Goal: Task Accomplishment & Management: Manage account settings

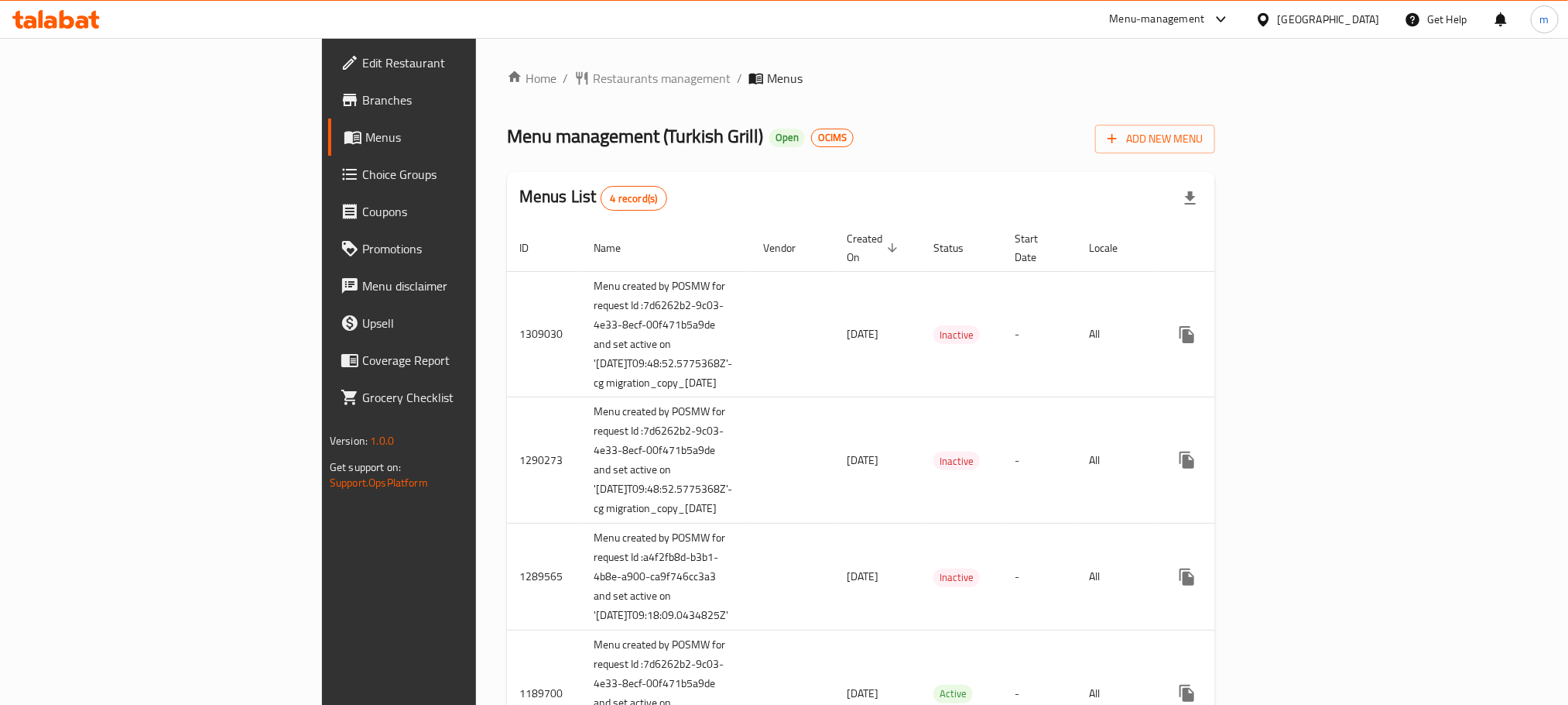
click at [1345, 28] on div "[GEOGRAPHIC_DATA]" at bounding box center [1317, 19] width 149 height 38
click at [1356, 9] on div "[GEOGRAPHIC_DATA]" at bounding box center [1317, 19] width 149 height 38
click at [1350, 18] on div "[GEOGRAPHIC_DATA]" at bounding box center [1329, 19] width 102 height 17
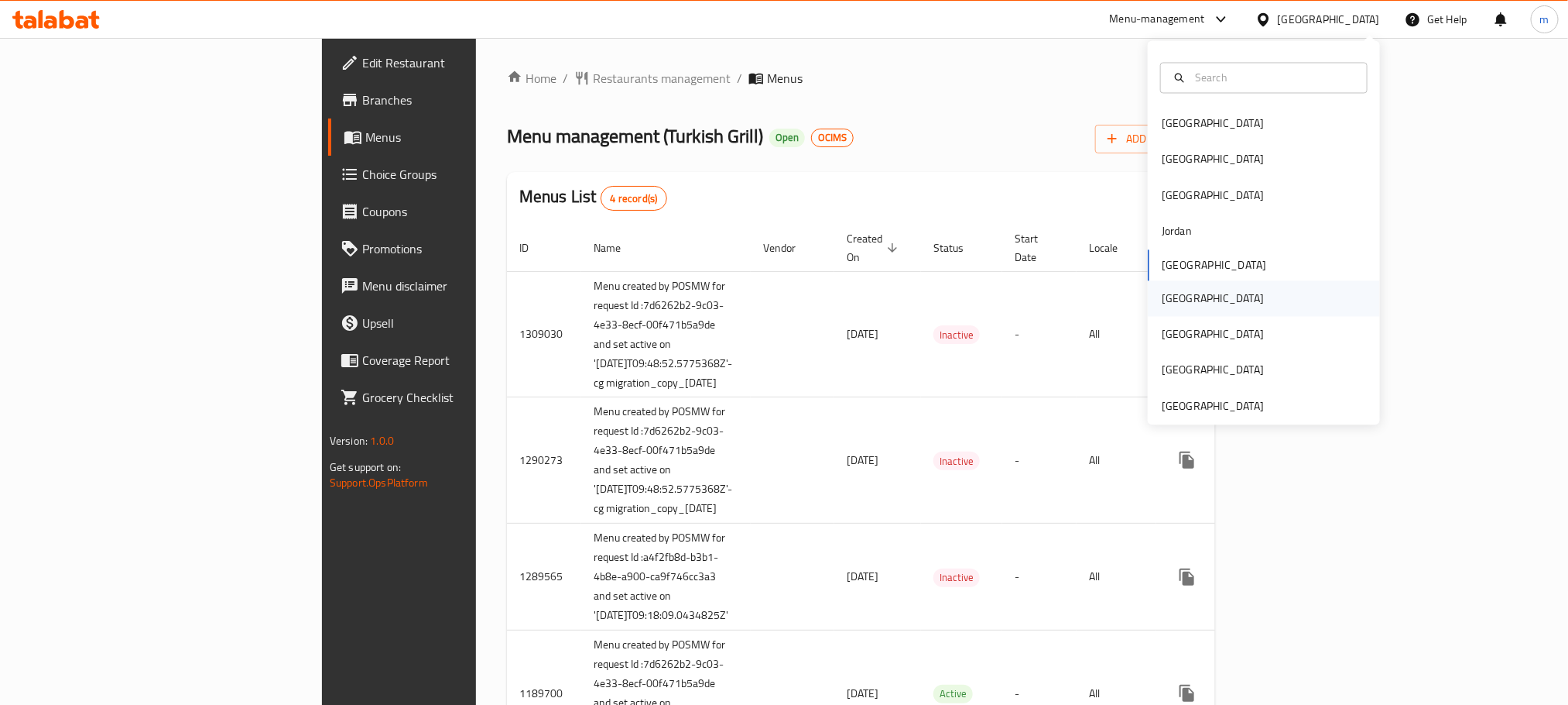
click at [1196, 307] on div "[GEOGRAPHIC_DATA]" at bounding box center [1264, 298] width 232 height 36
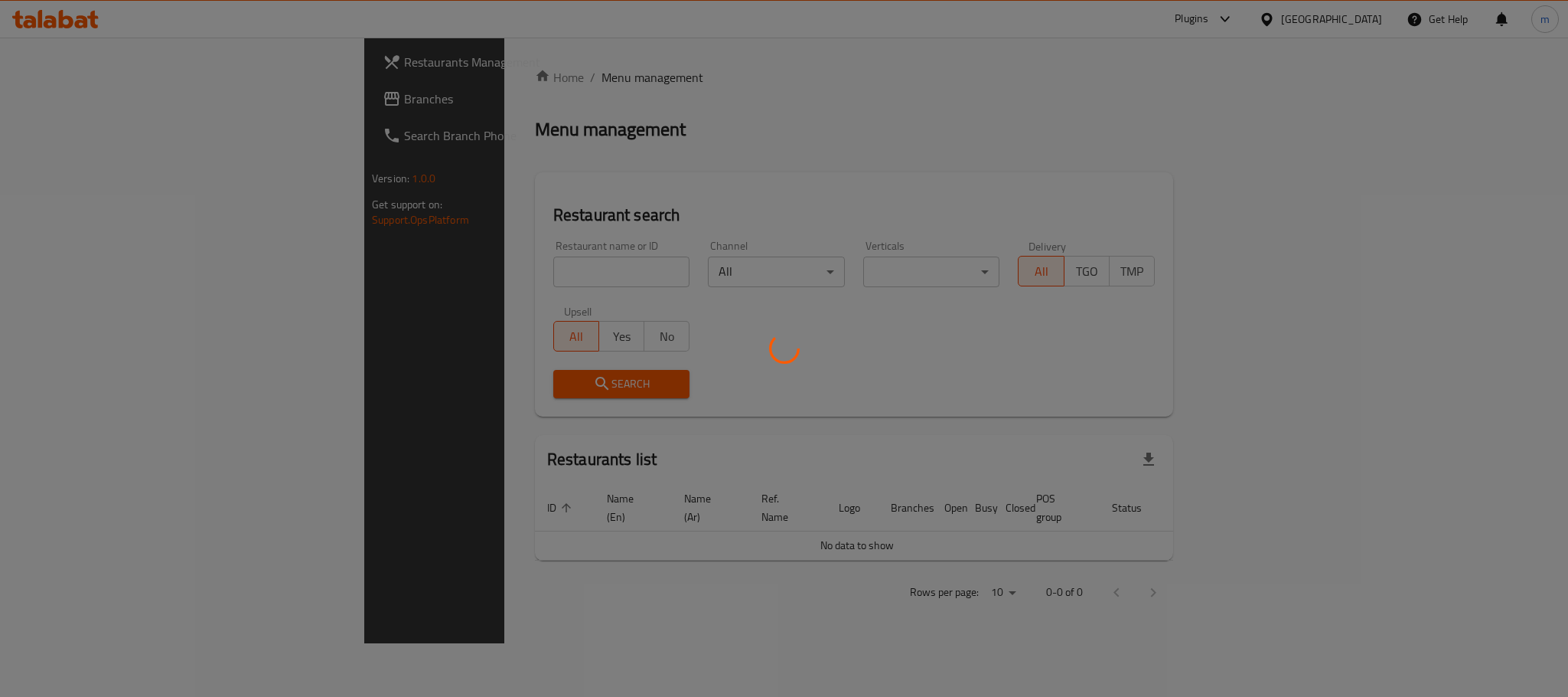
click at [127, 102] on div at bounding box center [784, 348] width 1568 height 697
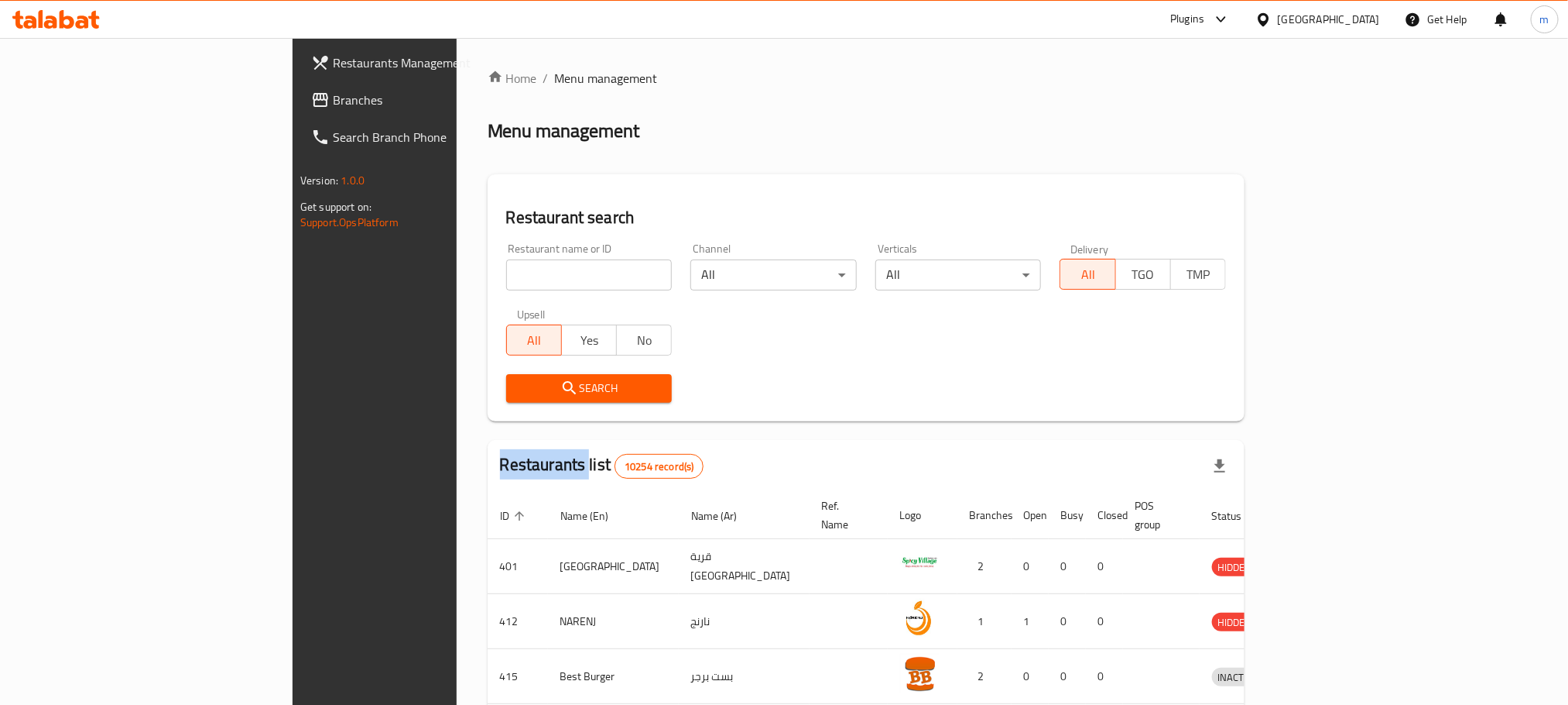
drag, startPoint x: 133, startPoint y: 100, endPoint x: 27, endPoint y: 147, distance: 116.0
click at [333, 100] on span "Branches" at bounding box center [437, 100] width 209 height 18
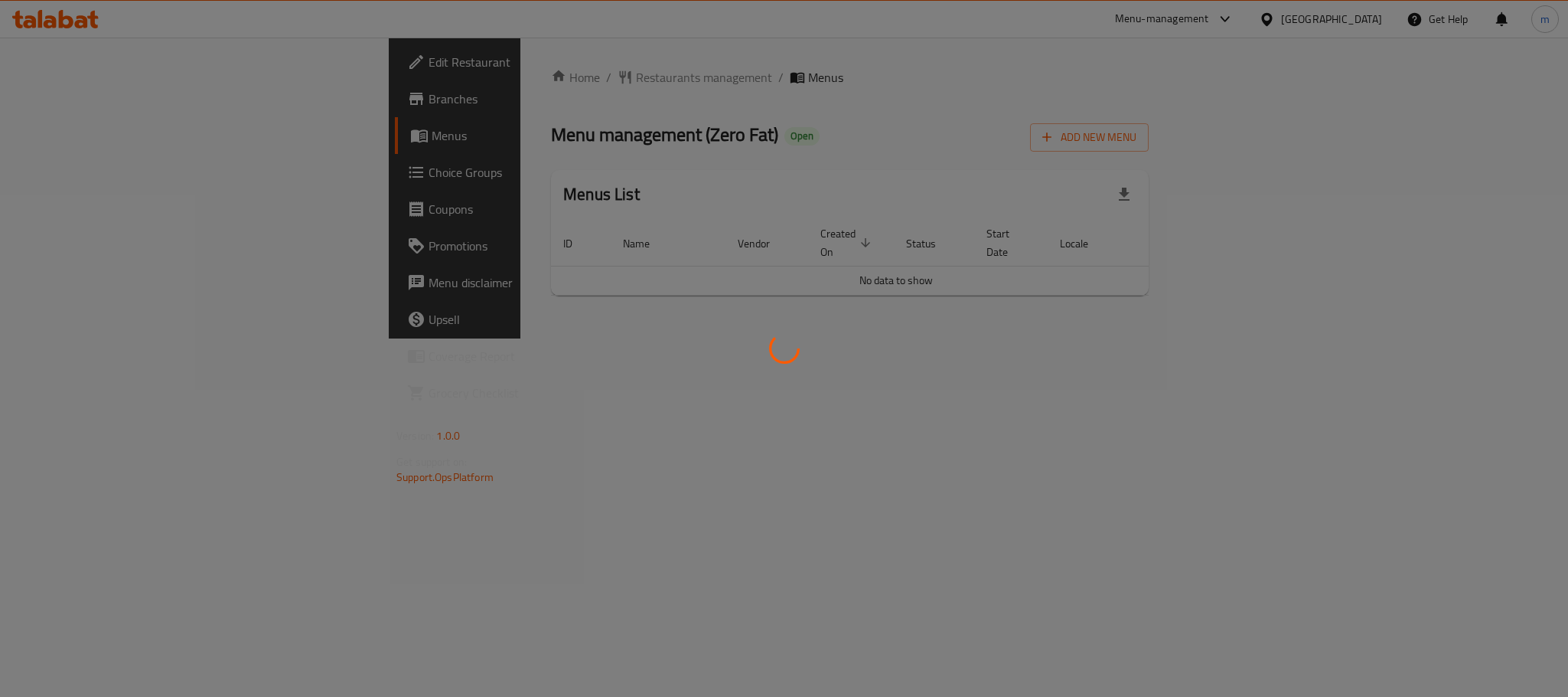
click at [476, 83] on div at bounding box center [784, 348] width 1568 height 697
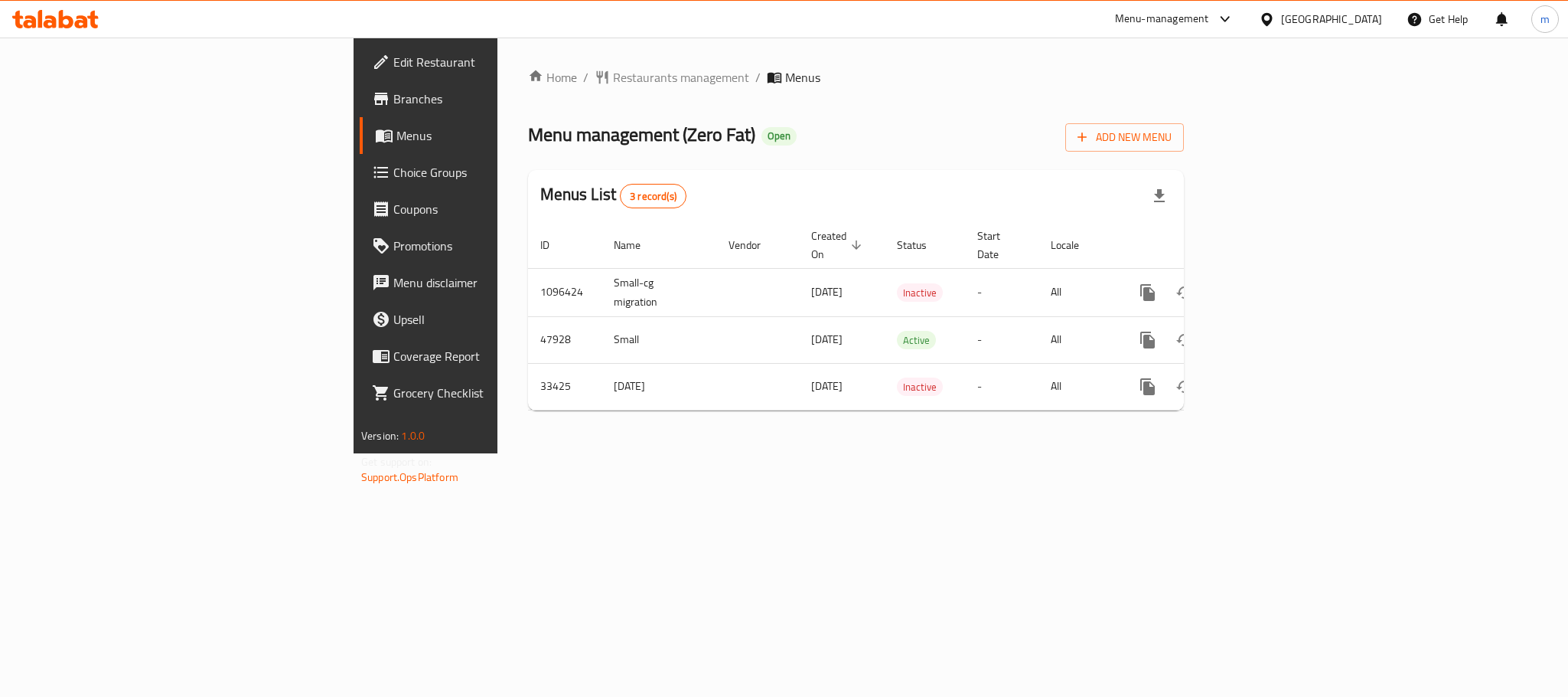
click at [613, 83] on span "Restaurants management" at bounding box center [680, 77] width 136 height 18
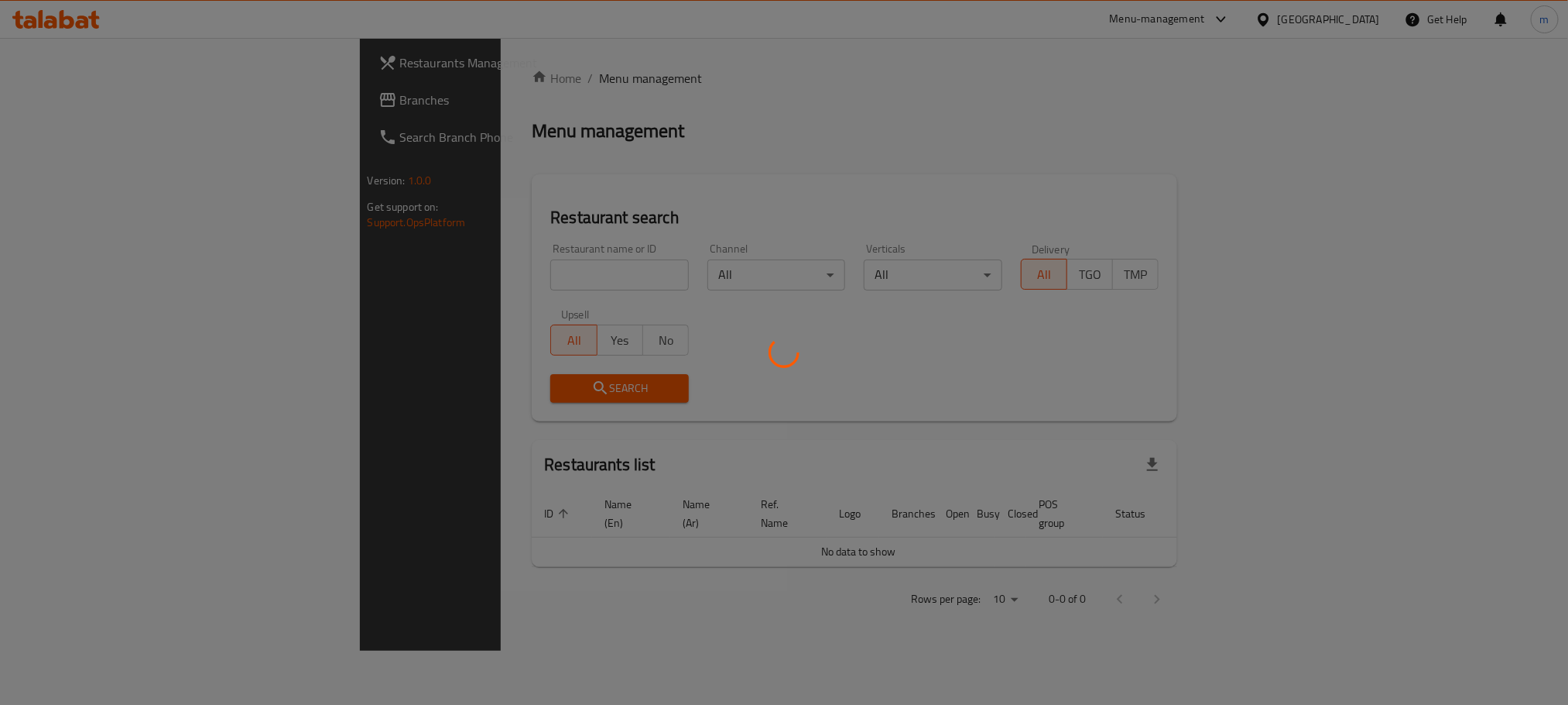
click at [460, 268] on div at bounding box center [784, 352] width 1568 height 705
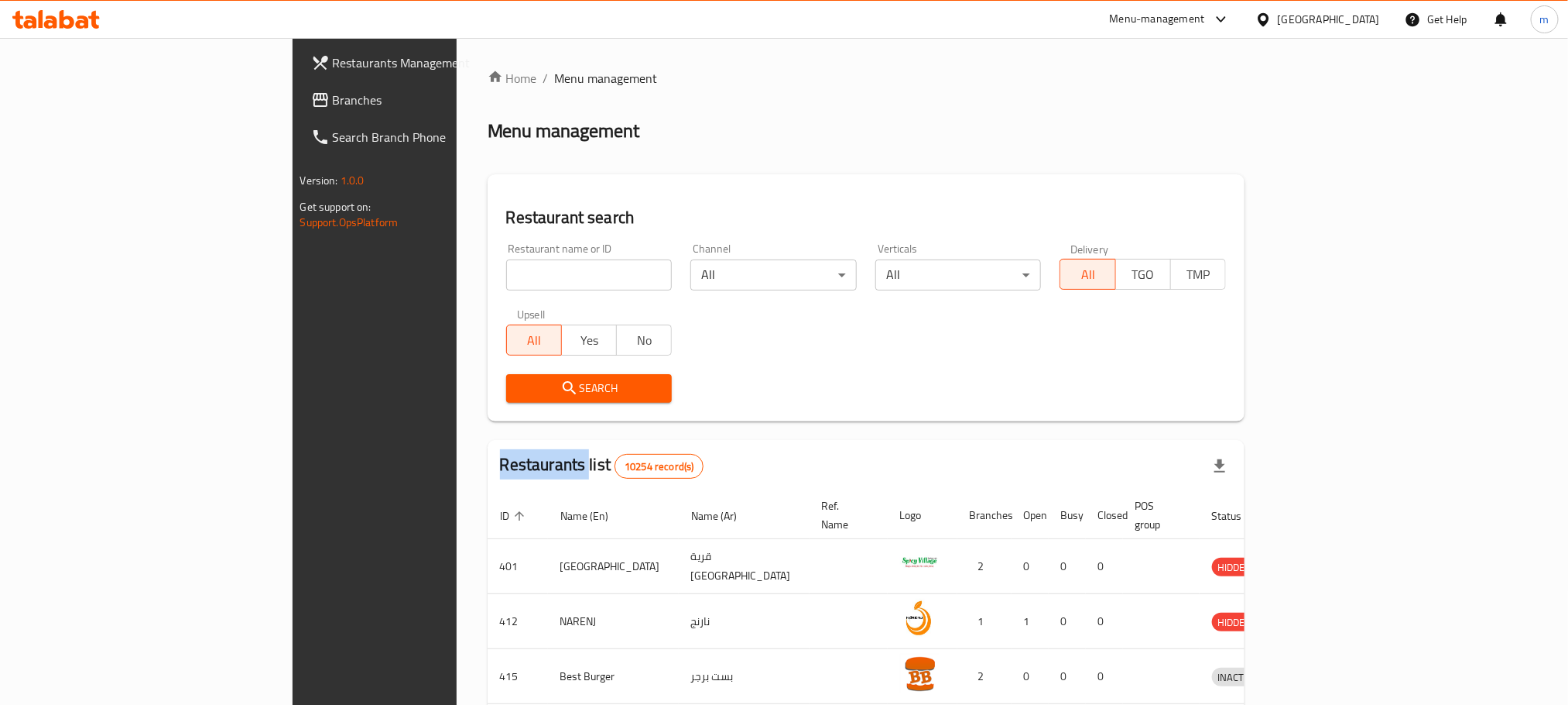
click at [487, 268] on div "Home / Menu management Menu management Restaurant search Restaurant name or ID …" at bounding box center [866, 592] width 757 height 1048
click at [497, 239] on div "Restaurant name or ID Restaurant name or ID" at bounding box center [590, 267] width 185 height 66
click at [497, 238] on div "Restaurant name or ID Restaurant name or ID" at bounding box center [590, 267] width 185 height 66
click at [507, 270] on input "search" at bounding box center [590, 274] width 167 height 31
paste input "17184"
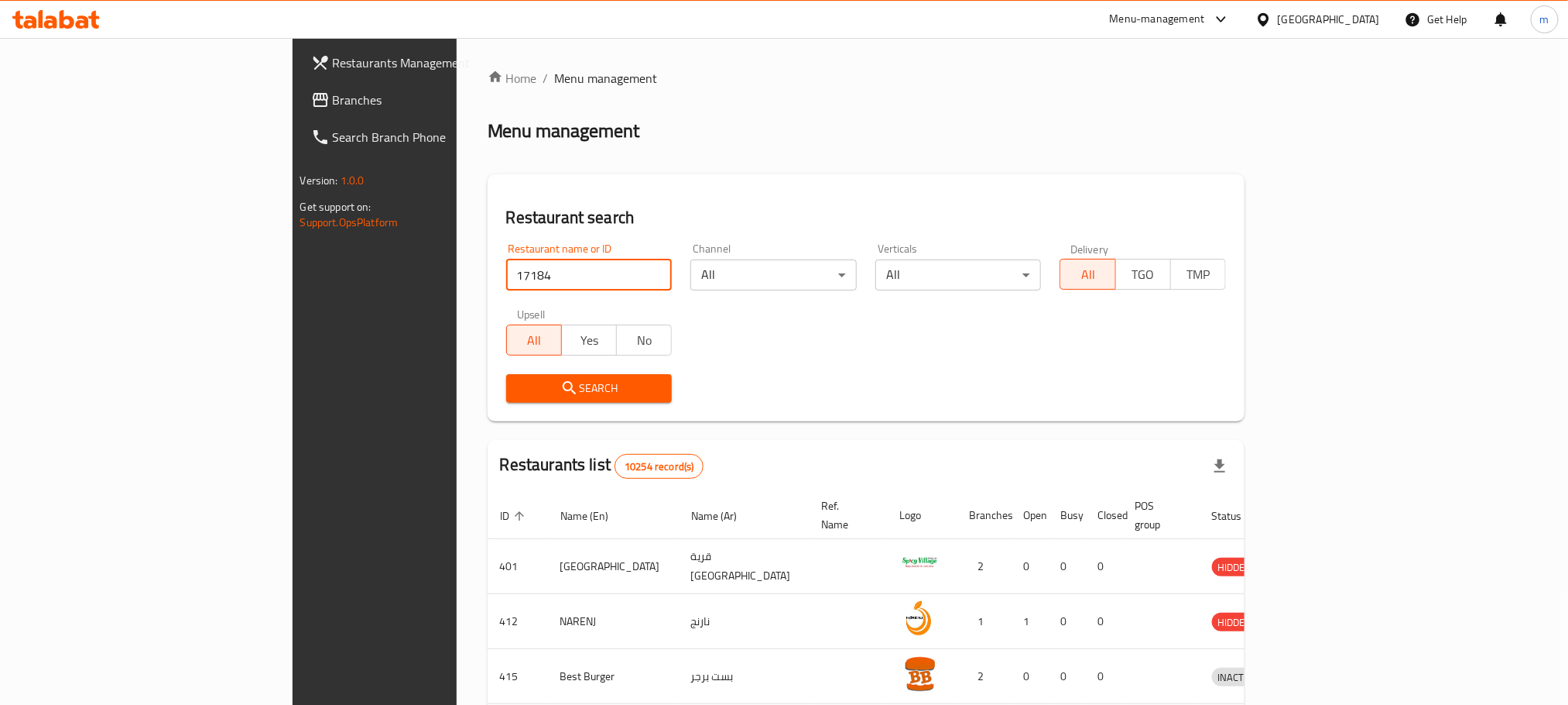
type input "17184"
click button "Search" at bounding box center [590, 388] width 167 height 28
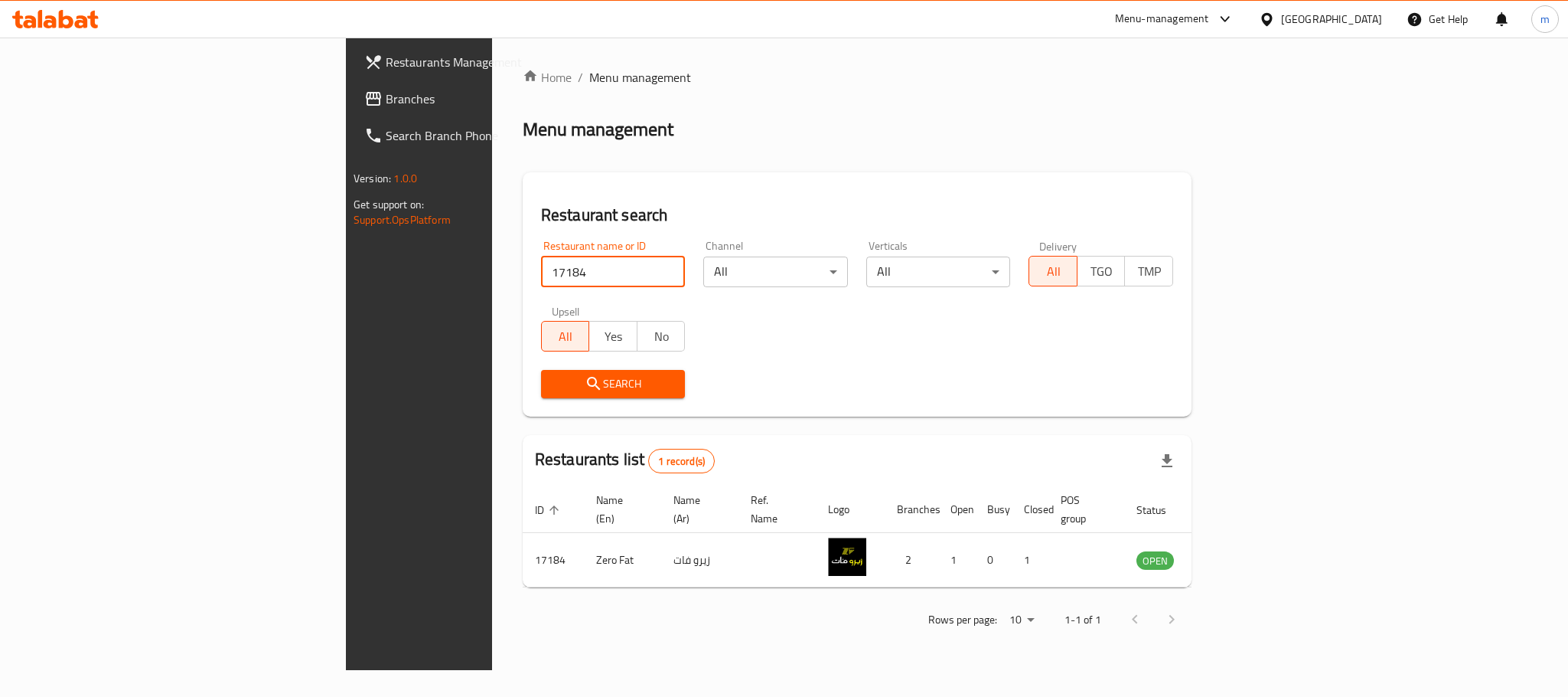
click at [1360, 16] on div "[GEOGRAPHIC_DATA]" at bounding box center [1331, 19] width 101 height 16
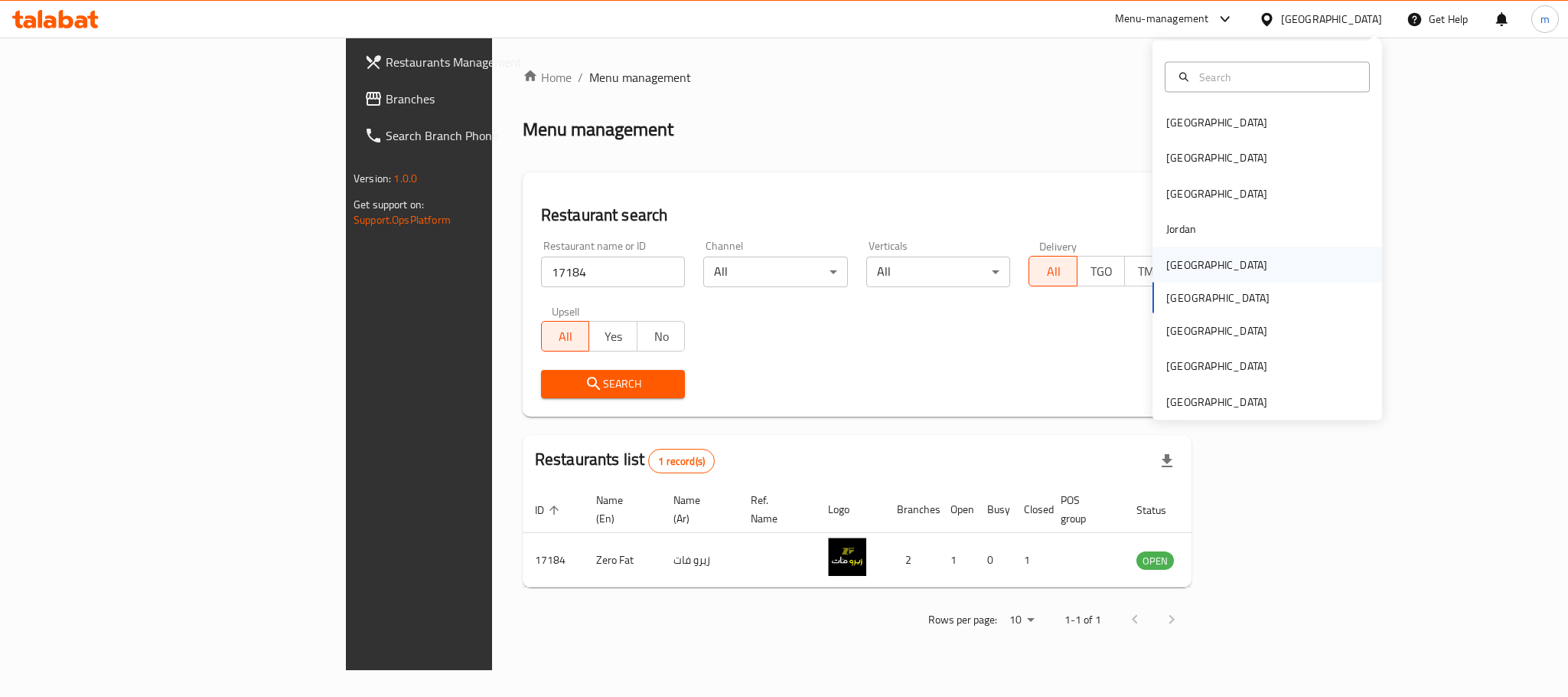
click at [1166, 272] on div "[GEOGRAPHIC_DATA]" at bounding box center [1216, 264] width 101 height 16
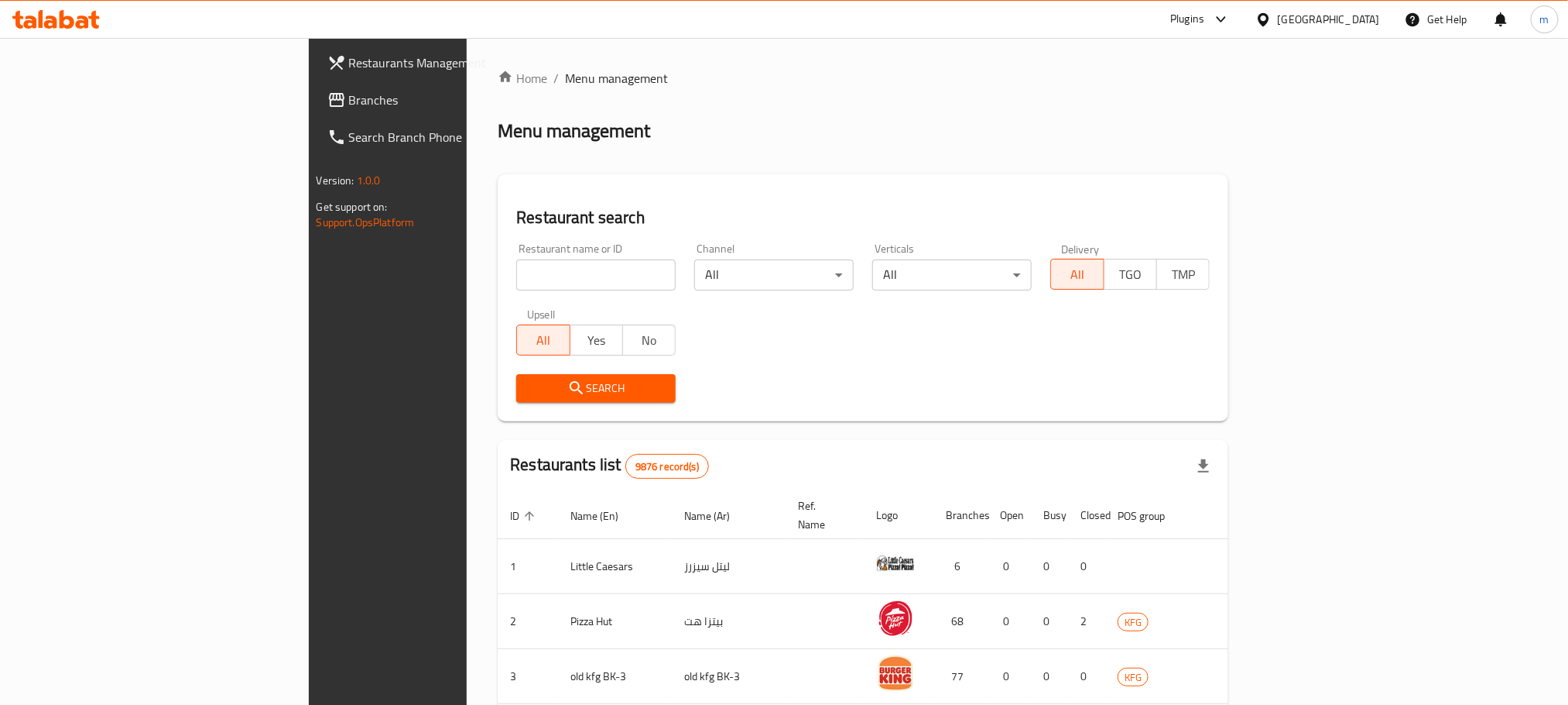
drag, startPoint x: 77, startPoint y: 104, endPoint x: 45, endPoint y: 145, distance: 52.0
click at [349, 104] on span "Branches" at bounding box center [453, 100] width 209 height 18
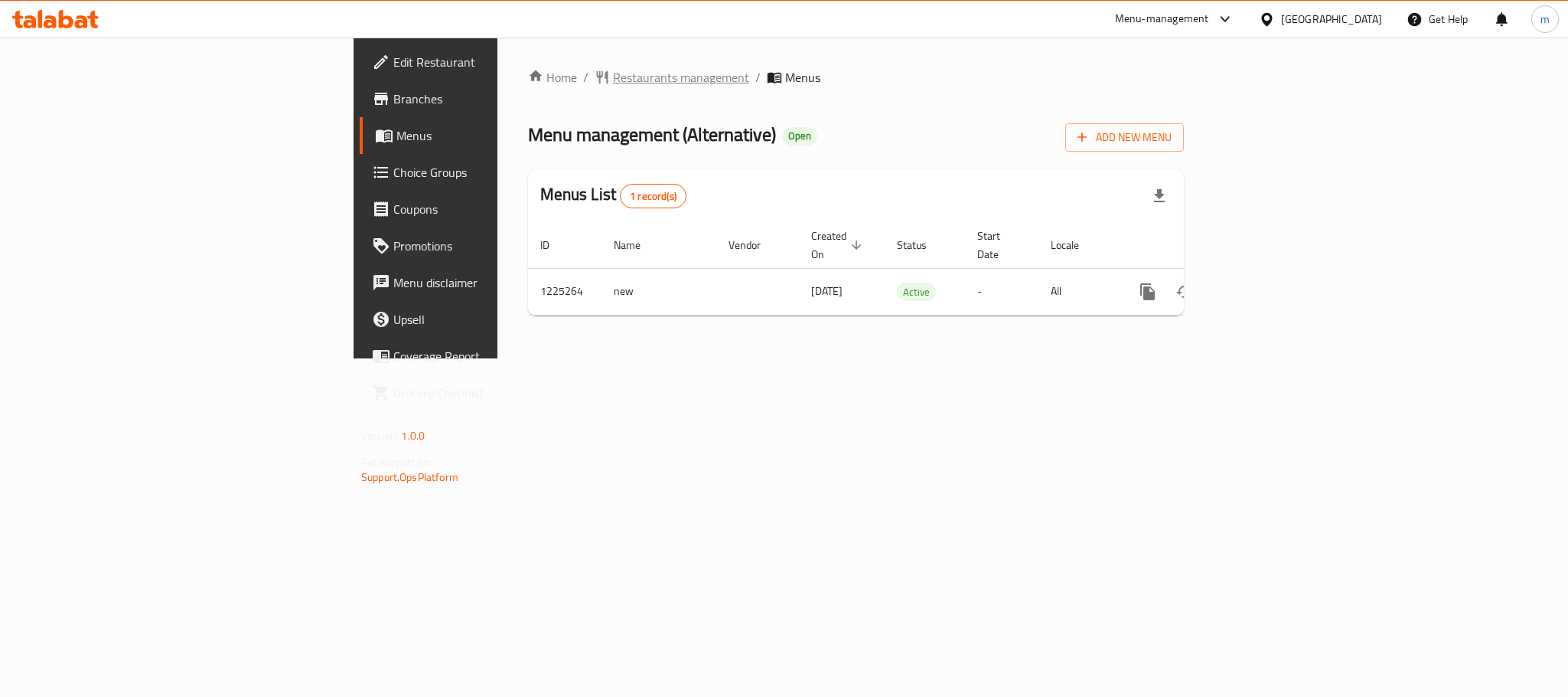
click at [613, 68] on span "Restaurants management" at bounding box center [680, 77] width 136 height 18
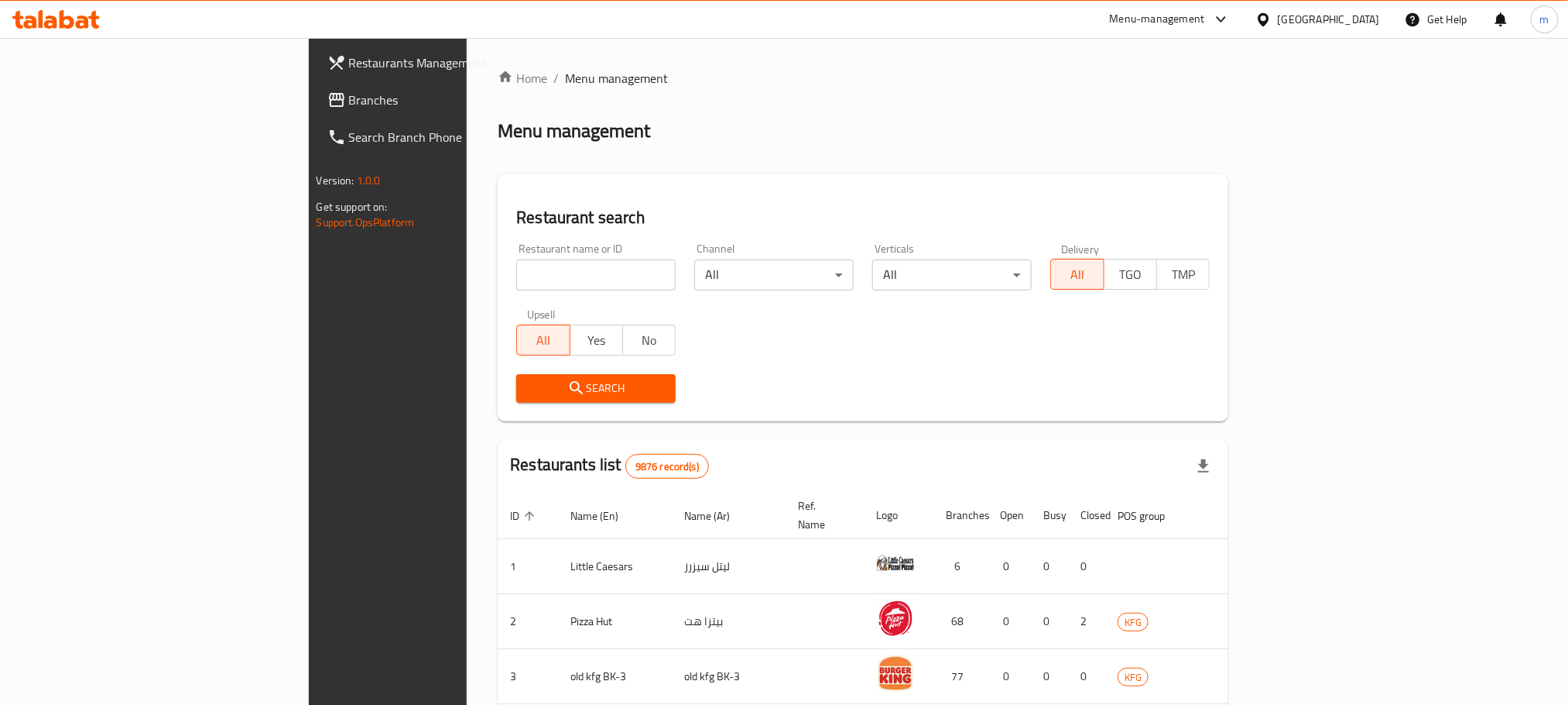
click at [509, 269] on div "Home / Menu management Menu management Restaurant search Restaurant name or ID …" at bounding box center [862, 592] width 731 height 1048
click at [517, 284] on input "search" at bounding box center [596, 274] width 159 height 31
paste input "675248"
type input "675248"
click button "Search" at bounding box center [596, 388] width 159 height 28
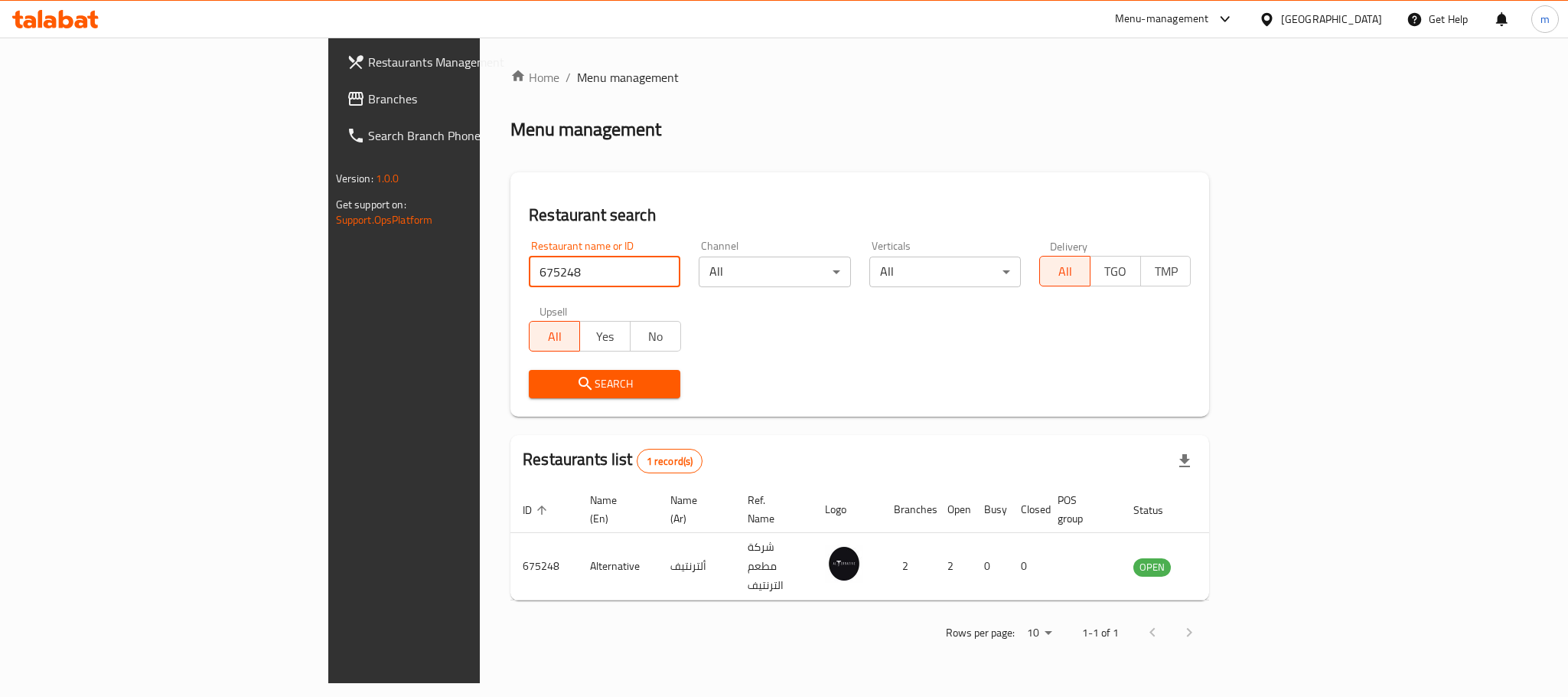
click at [1272, 14] on icon at bounding box center [1266, 19] width 11 height 13
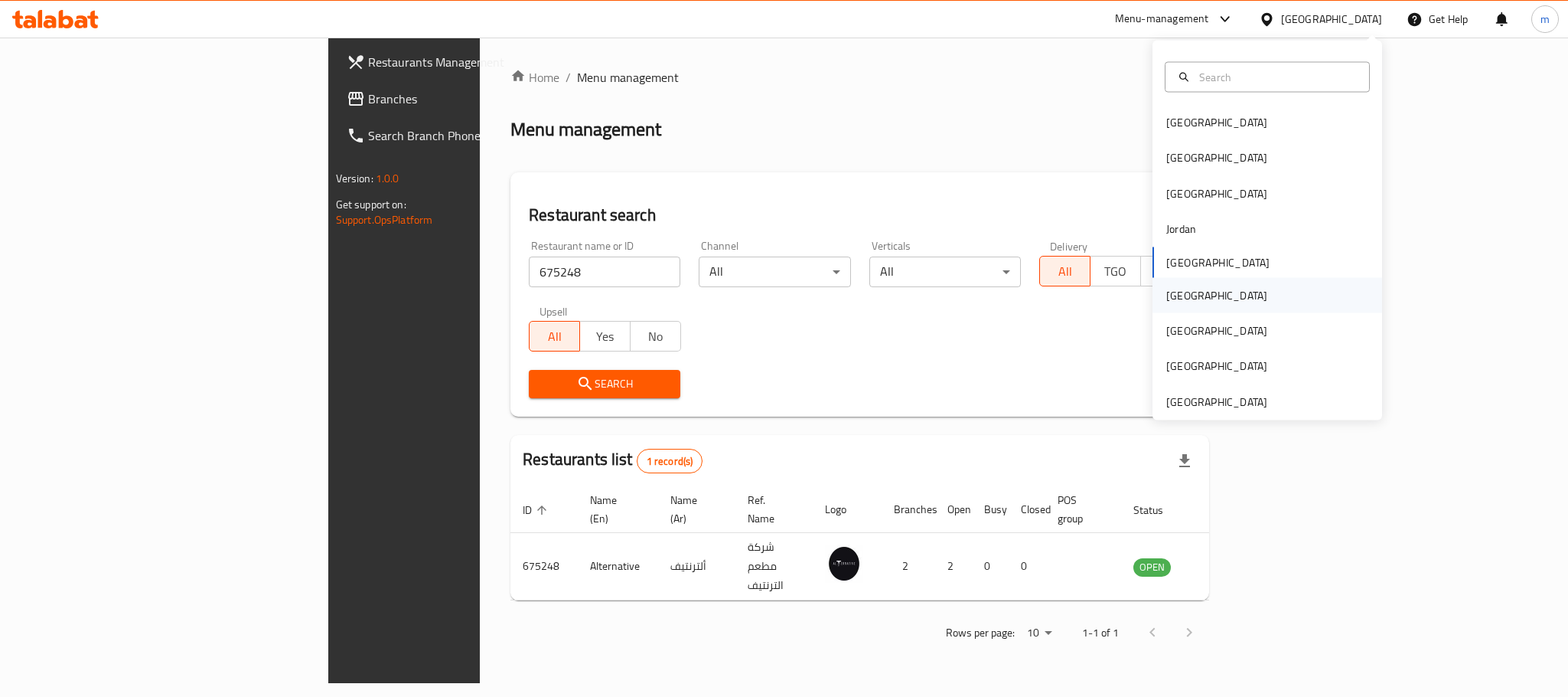
click at [1181, 297] on div "[GEOGRAPHIC_DATA]" at bounding box center [1216, 294] width 125 height 35
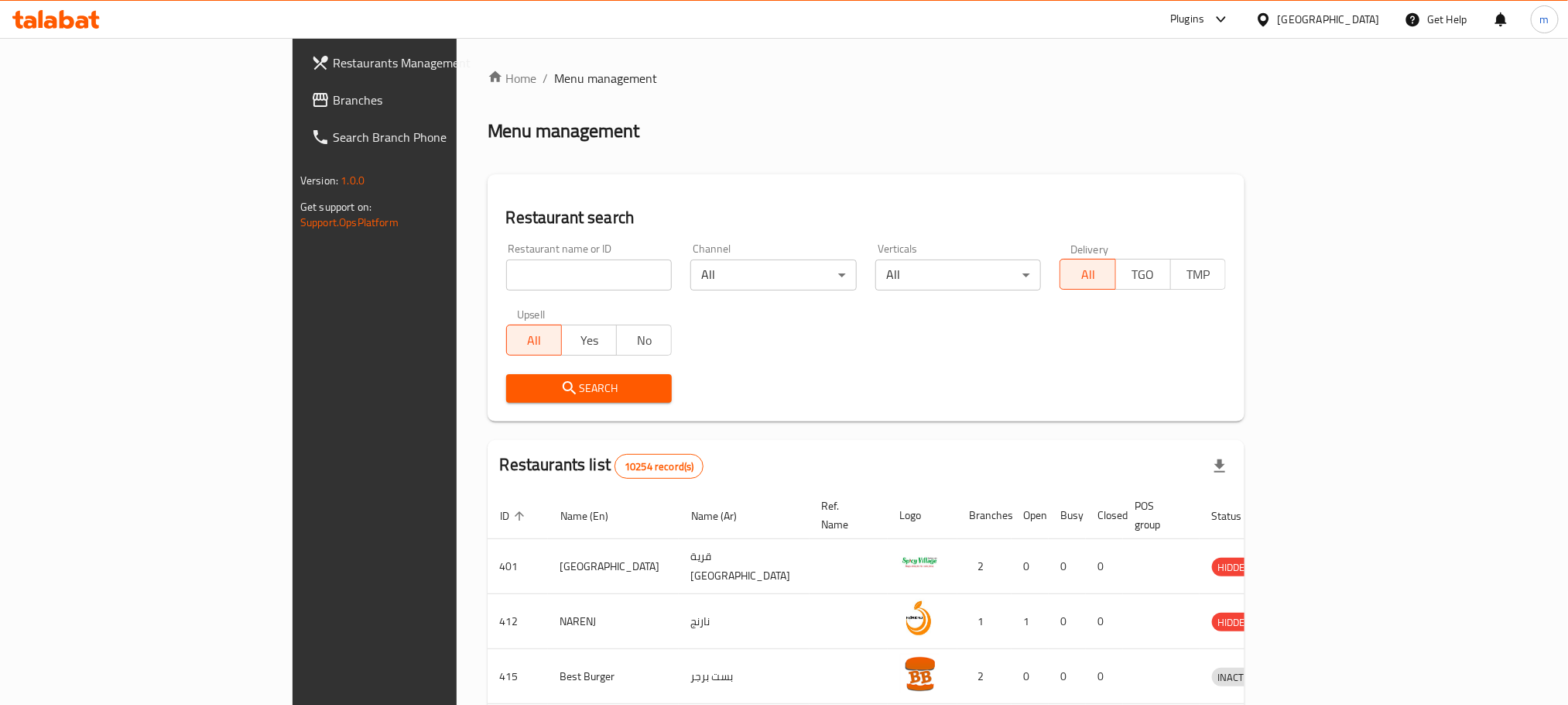
click at [333, 95] on span "Branches" at bounding box center [437, 100] width 209 height 18
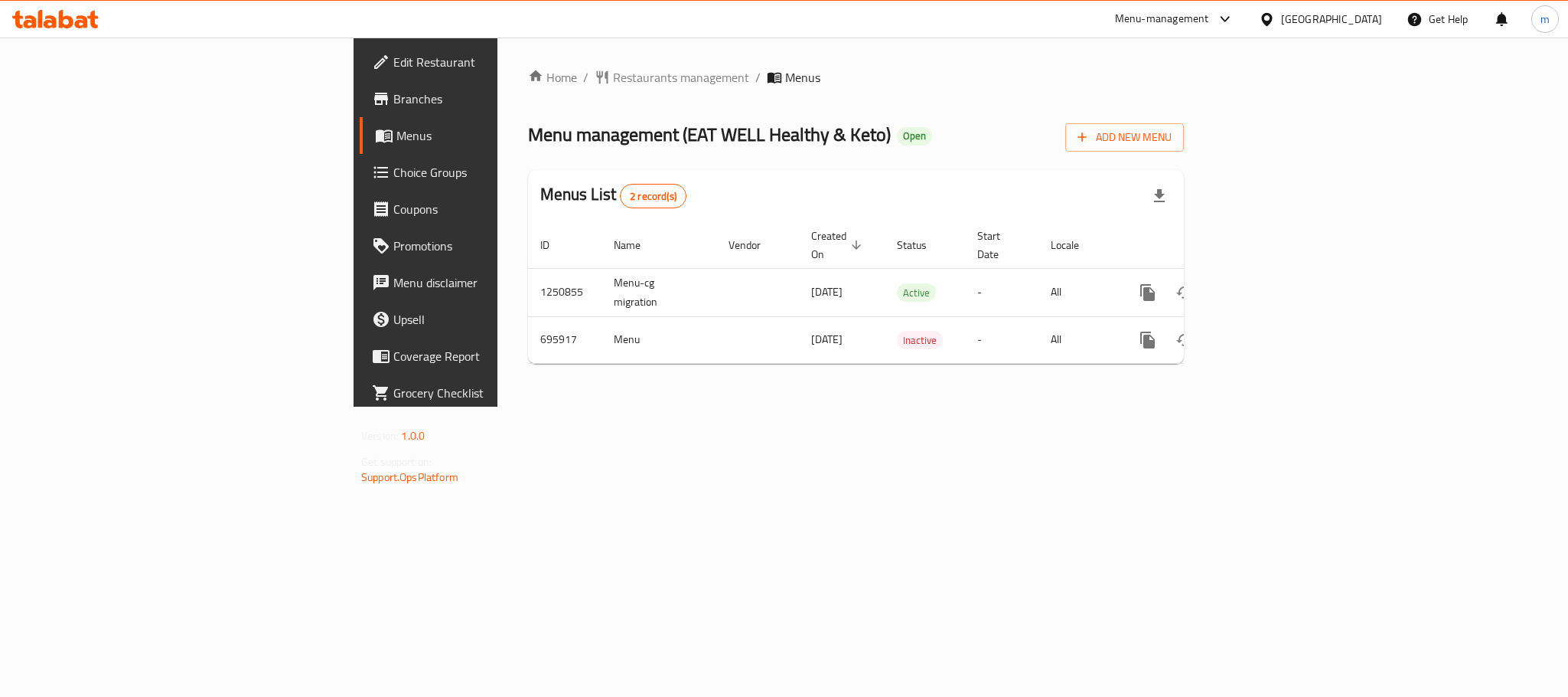
click at [528, 94] on div "Home / Restaurants management / Menus Menu management ( EAT WELL Healthy & Keto…" at bounding box center [856, 222] width 656 height 308
click at [613, 81] on span "Restaurants management" at bounding box center [680, 77] width 136 height 18
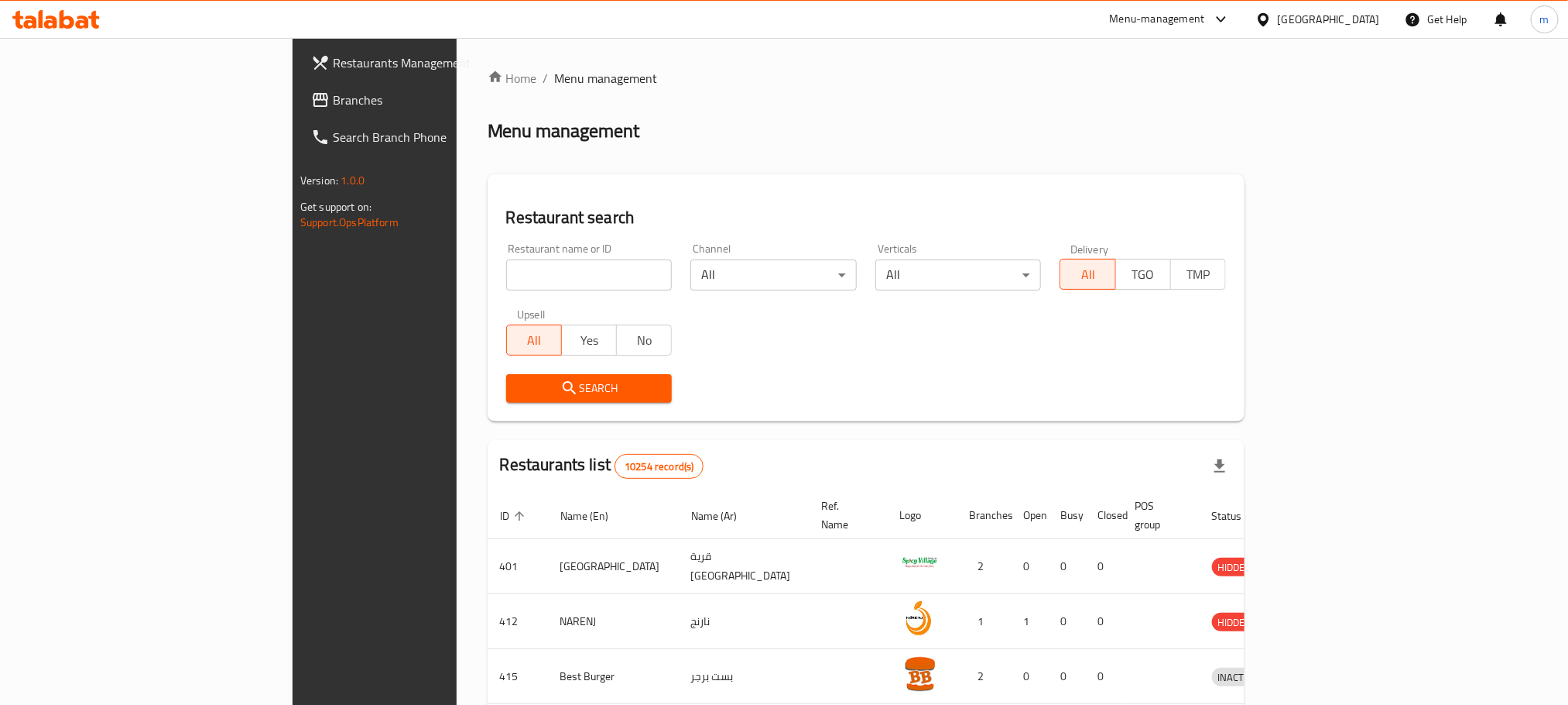
click at [525, 270] on input "search" at bounding box center [590, 274] width 167 height 31
paste input "643876"
type input "643876"
click button "Search" at bounding box center [590, 388] width 167 height 28
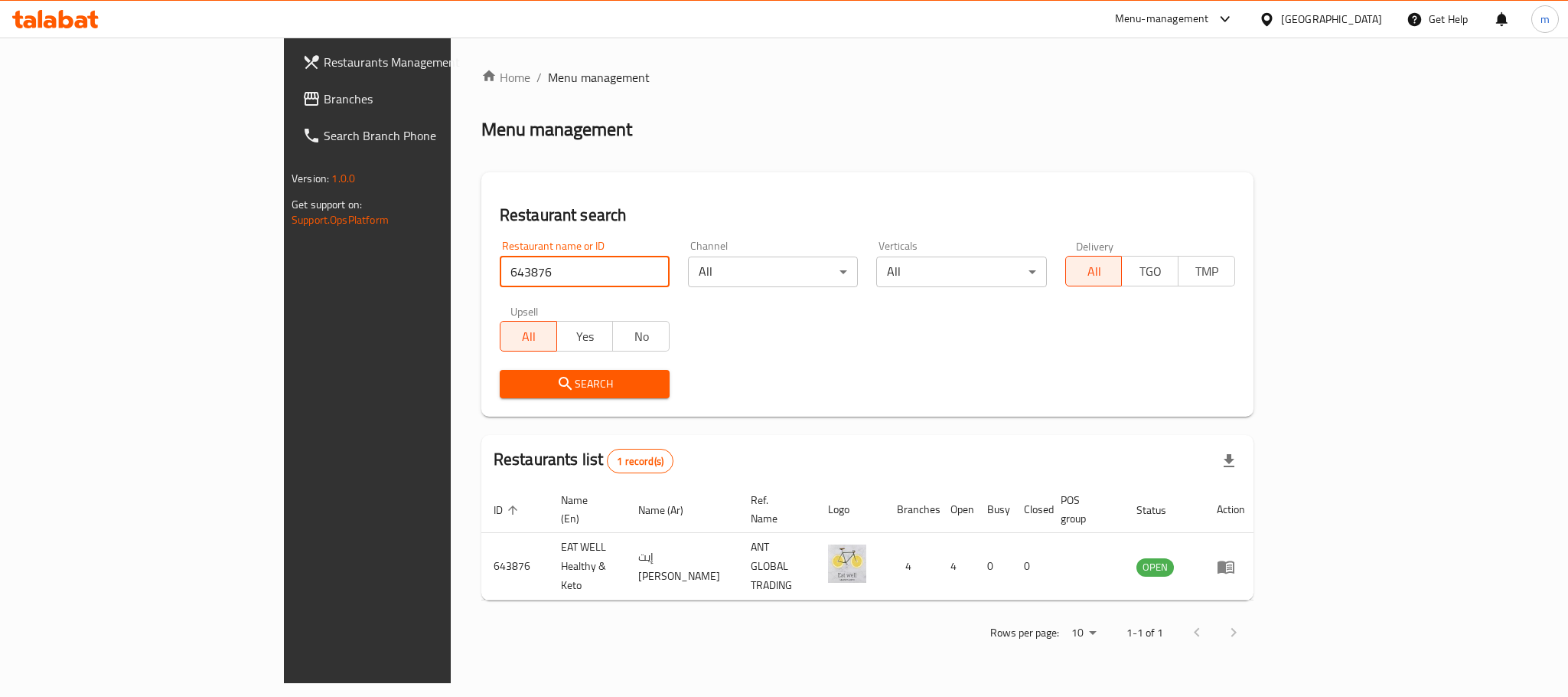
click at [1370, 16] on div "[GEOGRAPHIC_DATA]" at bounding box center [1331, 19] width 101 height 16
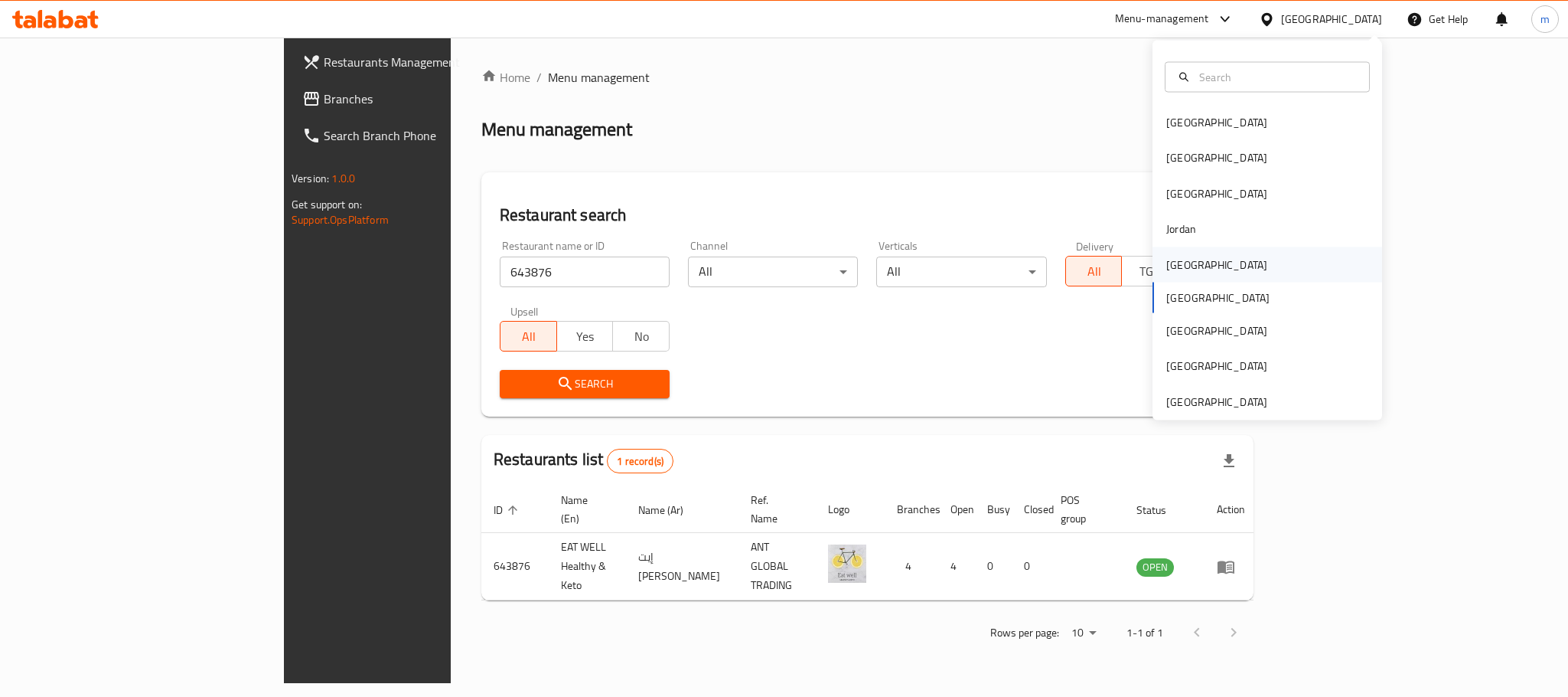
click at [1167, 257] on div "[GEOGRAPHIC_DATA]" at bounding box center [1216, 264] width 101 height 16
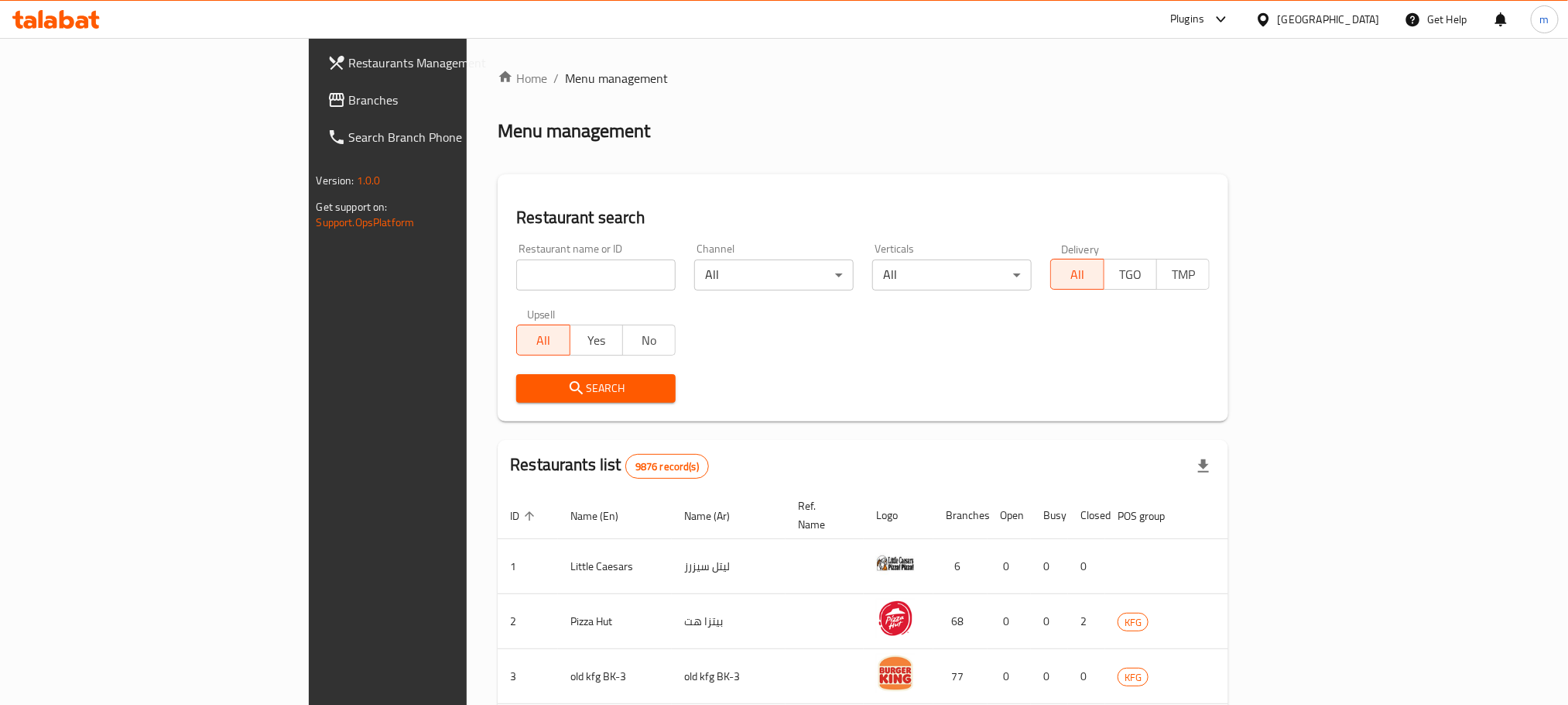
click at [349, 104] on span "Branches" at bounding box center [453, 100] width 209 height 18
